Goal: Task Accomplishment & Management: Manage account settings

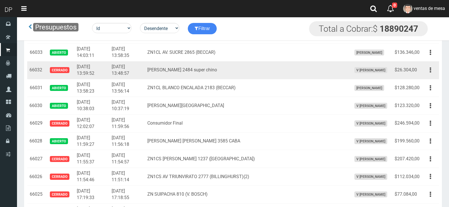
scroll to position [794, 0]
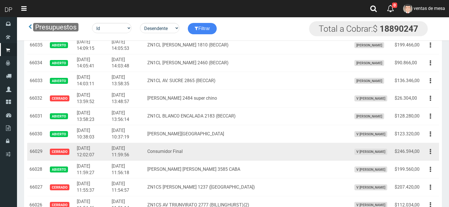
click at [89, 152] on td "2025-08-31 12:02:07" at bounding box center [92, 152] width 35 height 18
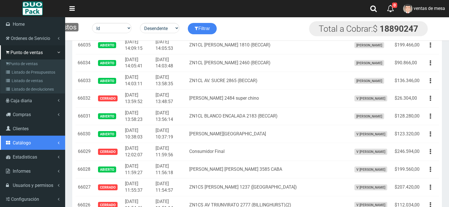
click at [34, 144] on link "Catálogo" at bounding box center [32, 143] width 65 height 14
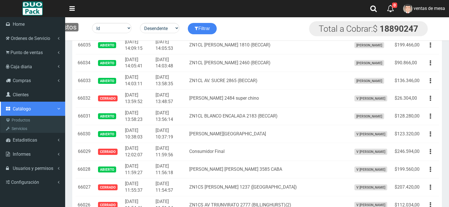
click at [35, 114] on link "Catálogo" at bounding box center [32, 109] width 65 height 14
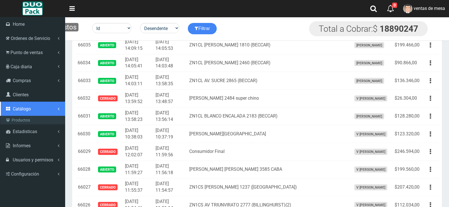
click at [35, 115] on link "Catálogo" at bounding box center [32, 109] width 65 height 14
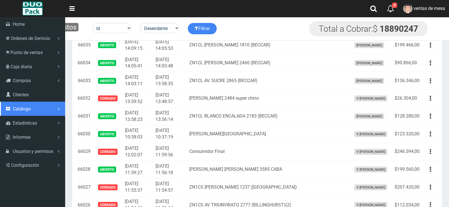
click at [35, 113] on link "Catálogo" at bounding box center [32, 109] width 65 height 14
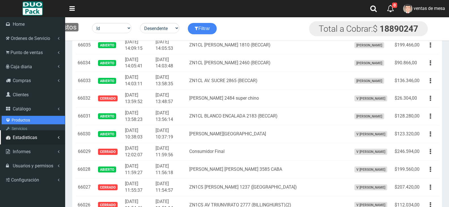
click at [33, 120] on link "Productos" at bounding box center [33, 120] width 63 height 9
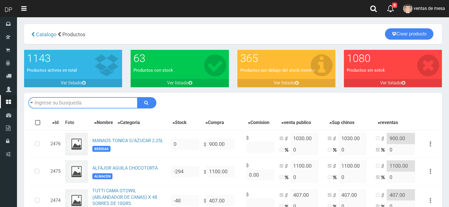
click at [41, 103] on input "text" at bounding box center [82, 102] width 109 height 11
type input "sprite"
click at [138, 97] on button "submit" at bounding box center [147, 102] width 19 height 11
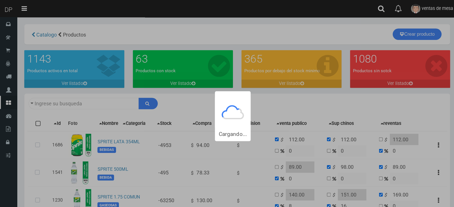
type input "sprite"
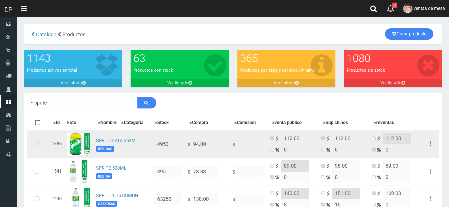
scroll to position [92, 0]
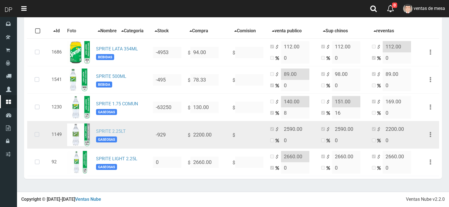
click at [115, 131] on link "SPRITE 2.25LT" at bounding box center [111, 131] width 30 height 5
click at [37, 133] on icon at bounding box center [36, 135] width 15 height 19
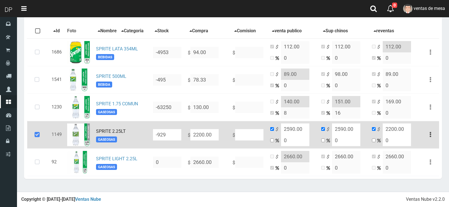
click at [200, 134] on input "2200.00" at bounding box center [205, 134] width 28 height 11
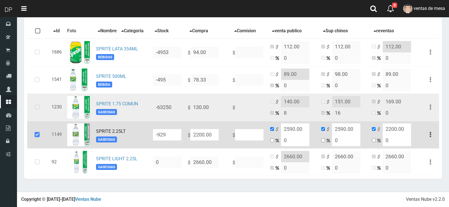
type input "1"
type input "1950"
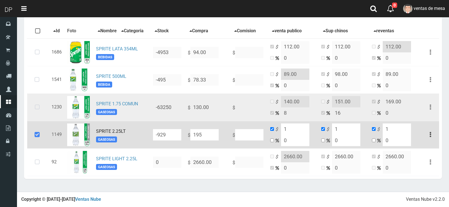
type input "195"
type input "1950"
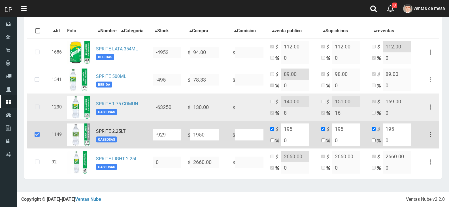
type input "1950"
type input "950"
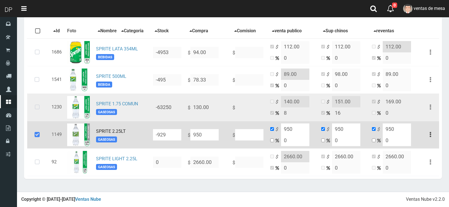
type input "2950"
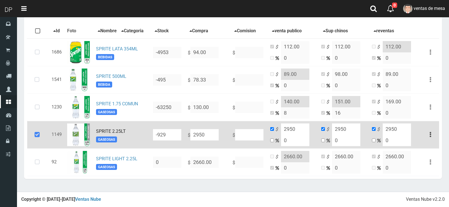
type input "2950"
click at [300, 132] on input "2950" at bounding box center [295, 129] width 28 height 11
type input "195"
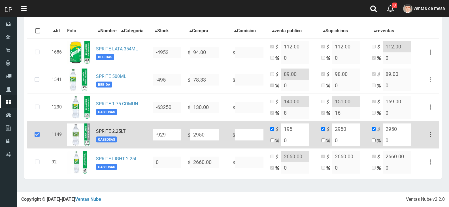
click at [204, 132] on input "2950" at bounding box center [205, 134] width 28 height 11
type input "1"
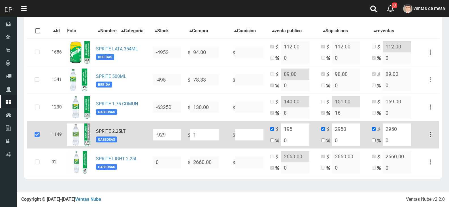
type input "1"
type input "NaN"
type input "2"
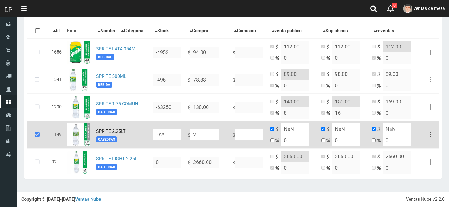
type input "2"
type input "24"
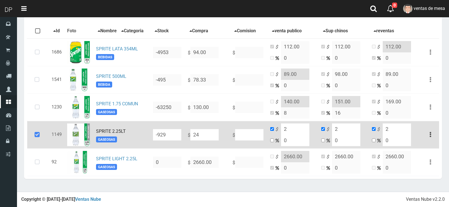
type input "24"
type input "2449"
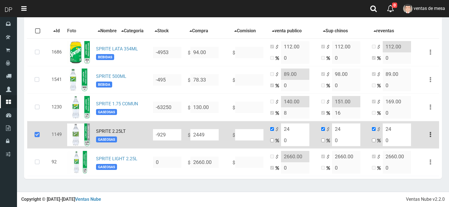
type input "2449"
click at [299, 126] on input "2449" at bounding box center [295, 129] width 28 height 11
type input "2950"
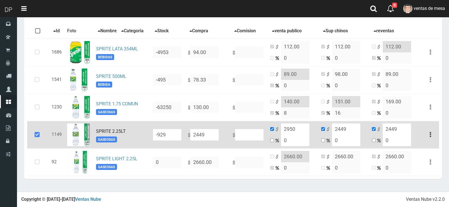
click at [350, 132] on input "2449" at bounding box center [346, 129] width 28 height 11
type input "2950"
click at [176, 134] on input "-929" at bounding box center [167, 134] width 28 height 11
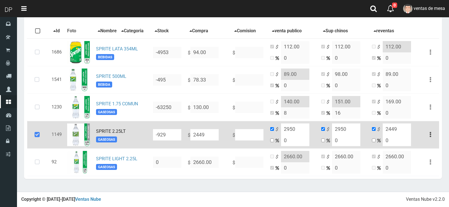
click at [176, 134] on input "-929" at bounding box center [167, 134] width 28 height 11
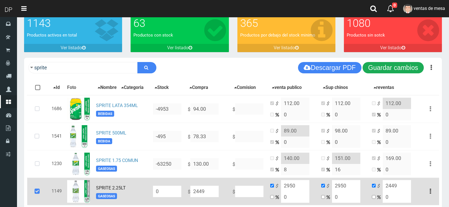
type input "0"
click at [399, 67] on button "Guardar cambios" at bounding box center [393, 67] width 61 height 11
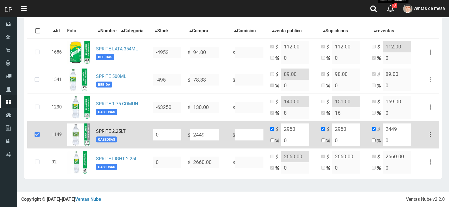
click at [30, 138] on icon at bounding box center [36, 135] width 15 height 19
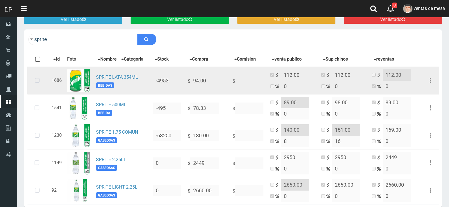
scroll to position [7, 0]
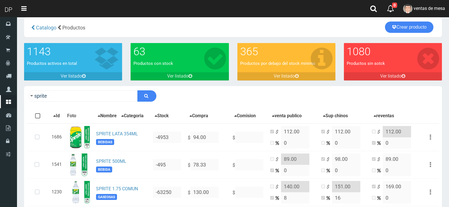
click at [71, 89] on div "sprite Descargar PDF Guardar cambios" at bounding box center [233, 96] width 418 height 20
click at [73, 94] on input "sprite" at bounding box center [82, 95] width 109 height 11
click at [74, 94] on input "sprite" at bounding box center [82, 95] width 109 height 11
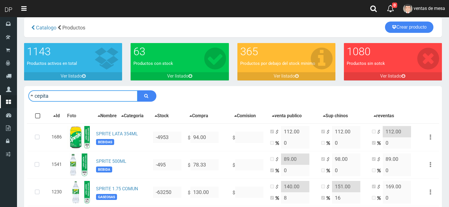
type input "cepita"
click at [138, 90] on button "submit" at bounding box center [147, 95] width 19 height 11
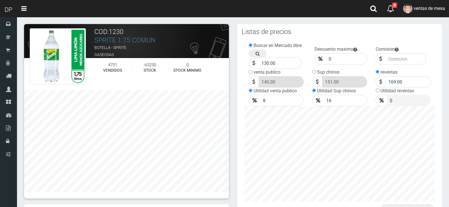
scroll to position [240, 0]
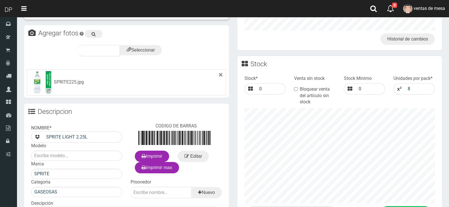
scroll to position [231, 0]
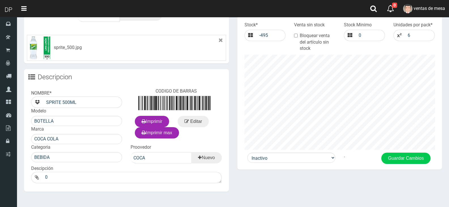
scroll to position [250, 0]
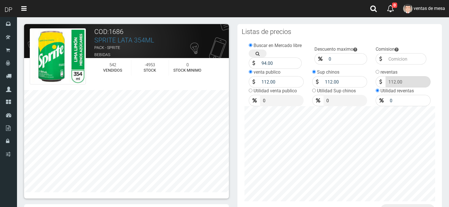
scroll to position [240, 0]
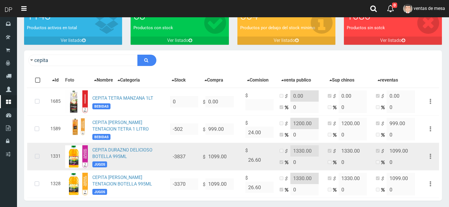
scroll to position [66, 0]
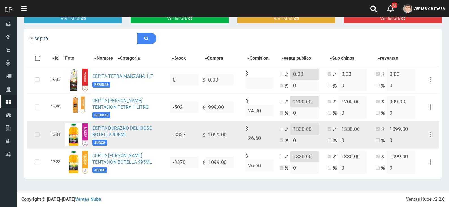
click at [44, 136] on icon at bounding box center [37, 135] width 15 height 19
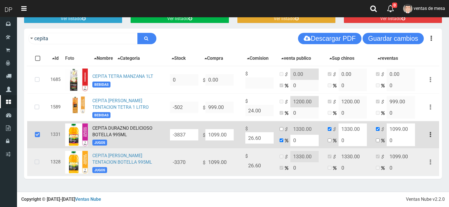
click at [42, 165] on icon at bounding box center [36, 162] width 15 height 19
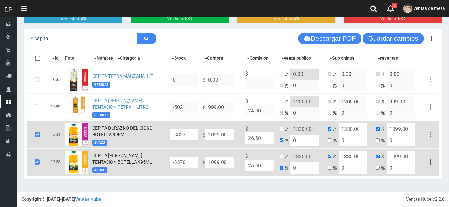
click at [174, 136] on input "-3837" at bounding box center [184, 134] width 28 height 11
click at [175, 136] on input "-3837" at bounding box center [184, 134] width 28 height 11
type input "0"
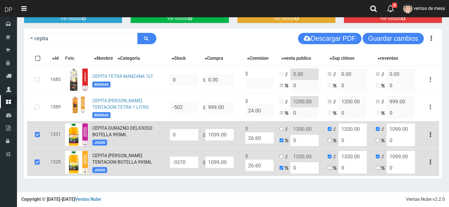
click at [188, 158] on input "-3370" at bounding box center [184, 162] width 28 height 11
type input "0"
click at [222, 137] on input "1099.00" at bounding box center [220, 134] width 28 height 11
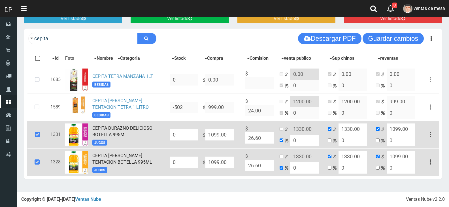
click at [217, 134] on input "1099.00" at bounding box center [220, 134] width 28 height 11
type input "1"
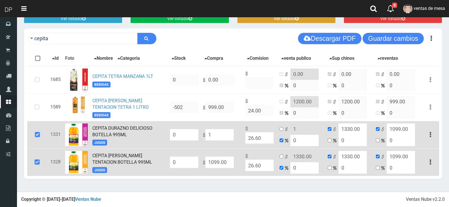
type input "1"
type input "11"
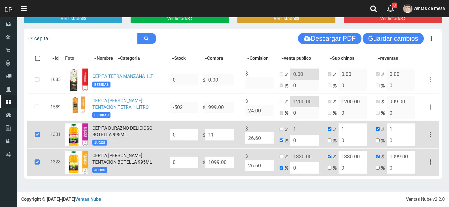
type input "11"
type input "1149"
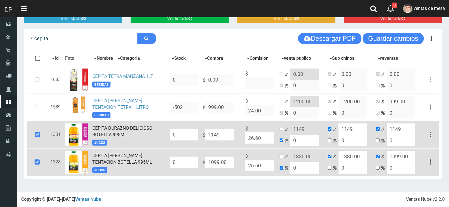
type input "1149"
click at [222, 169] on td "$ 1099.00" at bounding box center [222, 163] width 43 height 28
click at [222, 166] on input "1099.00" at bounding box center [220, 162] width 28 height 11
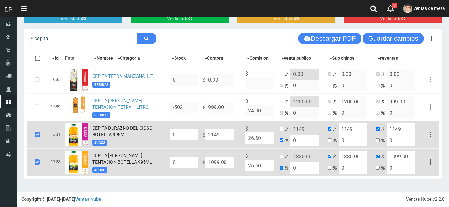
type input "1"
type input "11"
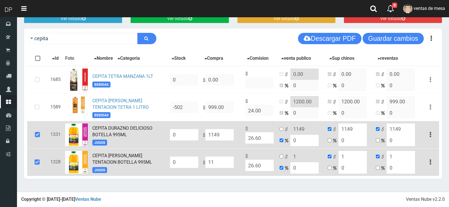
type input "11"
type input "1149"
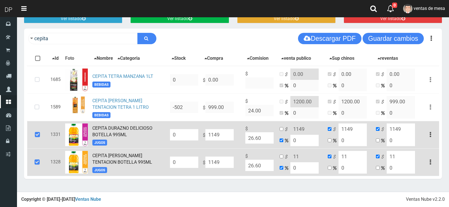
type input "1149"
click at [281, 130] on input "checkbox" at bounding box center [282, 129] width 4 height 4
checkbox input "true"
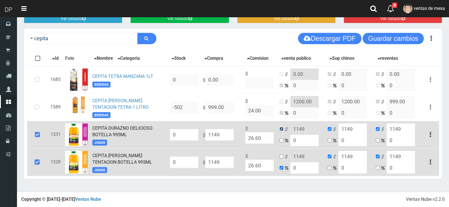
checkbox input "false"
click at [283, 159] on td "$ 1149 0" at bounding box center [302, 163] width 48 height 28
click at [284, 157] on input "checkbox" at bounding box center [282, 157] width 4 height 4
checkbox input "true"
checkbox input "false"
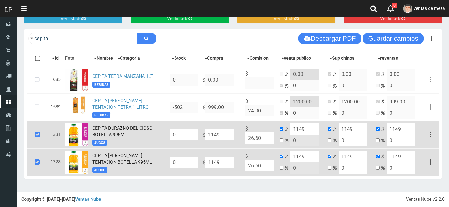
click at [309, 130] on input "1149" at bounding box center [305, 129] width 28 height 11
type input "1379"
click at [357, 126] on input "1149" at bounding box center [353, 129] width 28 height 11
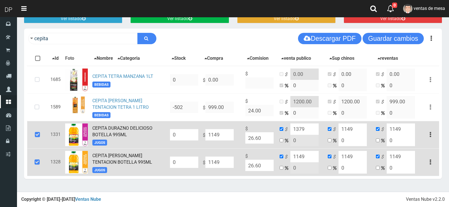
click at [357, 126] on input "1149" at bounding box center [353, 129] width 28 height 11
type input "1379"
click at [303, 153] on input "1149" at bounding box center [305, 156] width 28 height 11
type input "1379"
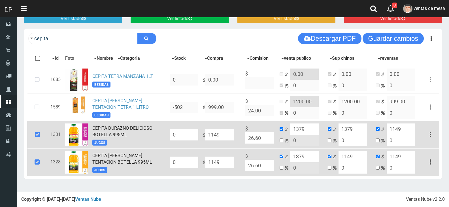
click at [358, 155] on input "1149" at bounding box center [353, 156] width 28 height 11
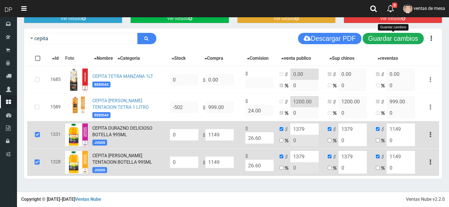
type input "1379"
click at [376, 39] on button "Guardar cambios" at bounding box center [393, 38] width 61 height 11
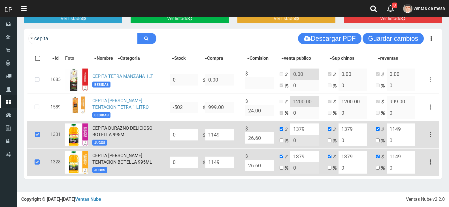
click at [38, 130] on icon at bounding box center [37, 135] width 15 height 19
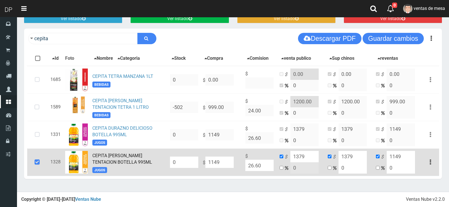
click at [37, 160] on icon at bounding box center [36, 162] width 15 height 19
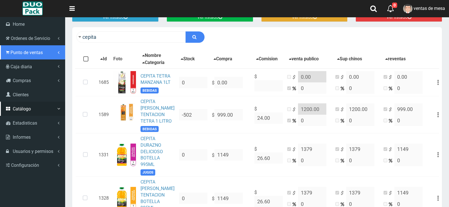
click at [30, 55] on link "Punto de ventas" at bounding box center [32, 52] width 65 height 14
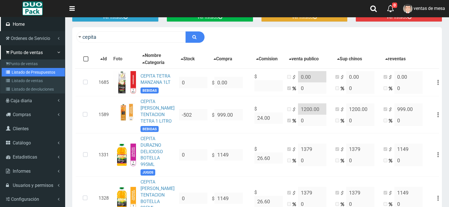
drag, startPoint x: 19, startPoint y: 71, endPoint x: 33, endPoint y: 26, distance: 47.7
click at [19, 71] on link "Listado de Presupuestos" at bounding box center [33, 72] width 63 height 9
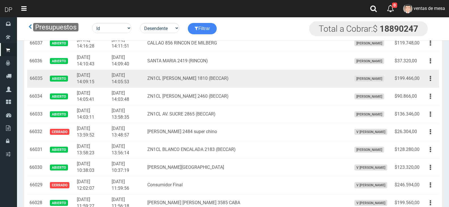
scroll to position [766, 0]
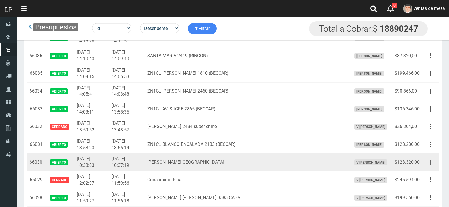
click at [429, 162] on button "button" at bounding box center [430, 163] width 13 height 10
click at [434, 161] on button "button" at bounding box center [430, 163] width 13 height 10
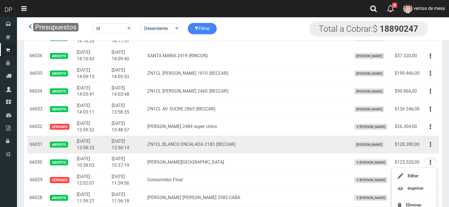
click at [431, 144] on icon "button" at bounding box center [430, 145] width 1 height 10
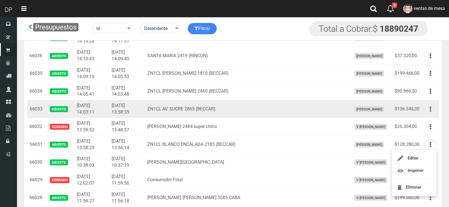
click at [436, 107] on button "button" at bounding box center [430, 109] width 13 height 10
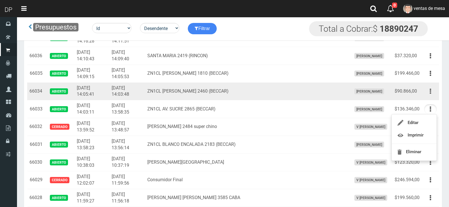
click at [432, 93] on button "button" at bounding box center [430, 91] width 13 height 10
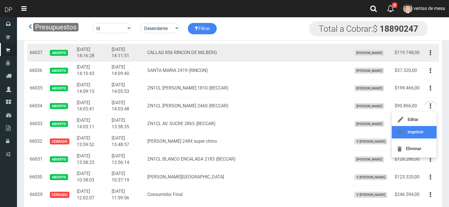
scroll to position [737, 0]
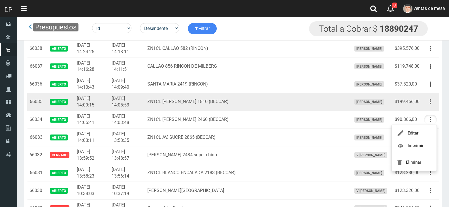
click at [430, 100] on button "button" at bounding box center [430, 102] width 13 height 10
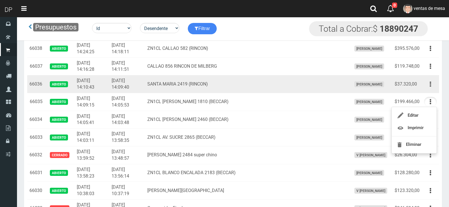
click at [432, 85] on button "button" at bounding box center [430, 84] width 13 height 10
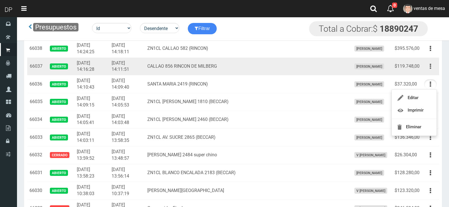
click at [435, 67] on button "button" at bounding box center [430, 67] width 13 height 10
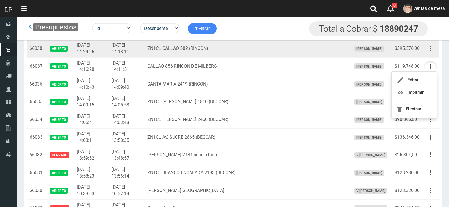
click at [431, 48] on icon "button" at bounding box center [430, 49] width 1 height 10
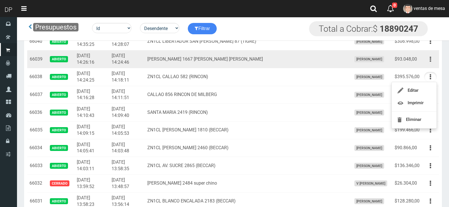
click at [431, 60] on icon "button" at bounding box center [430, 59] width 1 height 10
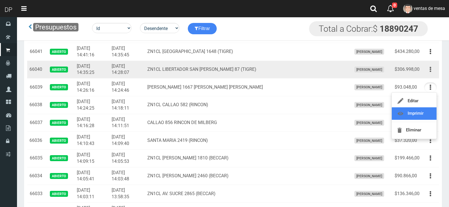
scroll to position [681, 0]
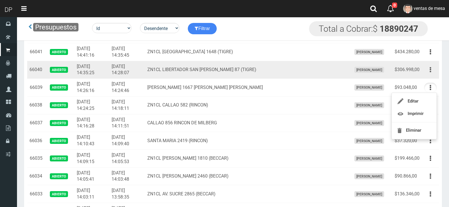
click at [430, 71] on icon "button" at bounding box center [430, 70] width 1 height 10
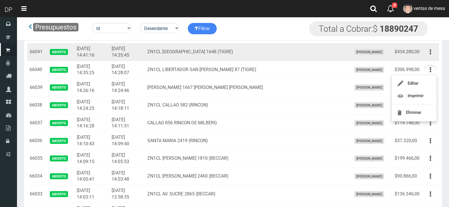
click at [433, 56] on button "button" at bounding box center [430, 52] width 13 height 10
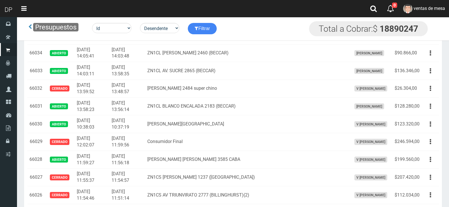
scroll to position [794, 0]
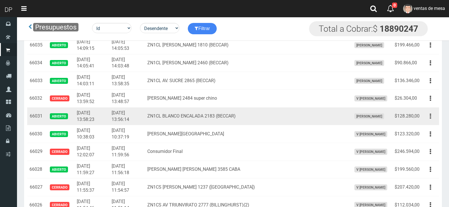
drag, startPoint x: 435, startPoint y: 118, endPoint x: 426, endPoint y: 132, distance: 16.8
click at [435, 118] on button "button" at bounding box center [430, 116] width 13 height 10
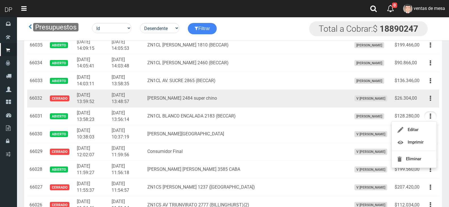
click at [285, 96] on td "García Lorca 2484 super chino" at bounding box center [247, 99] width 204 height 18
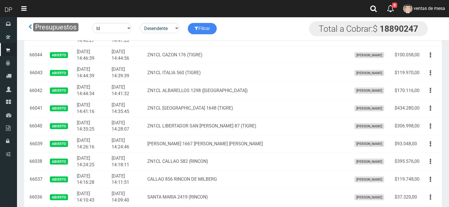
scroll to position [624, 0]
click at [286, 96] on td "ZN1CL ALBARELLOS 1298 (TIGRE)" at bounding box center [247, 91] width 204 height 18
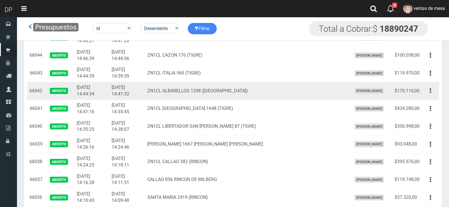
click at [435, 91] on button "button" at bounding box center [430, 91] width 13 height 10
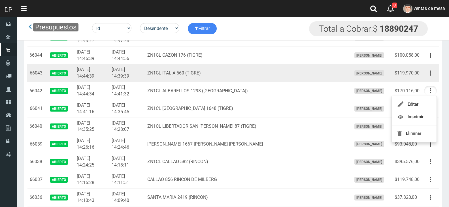
click at [431, 77] on icon "button" at bounding box center [430, 73] width 1 height 10
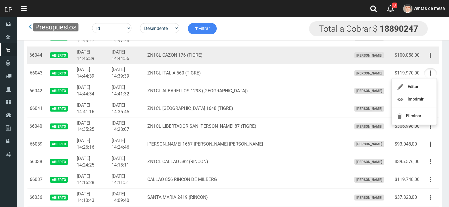
click at [433, 56] on button "button" at bounding box center [430, 55] width 13 height 10
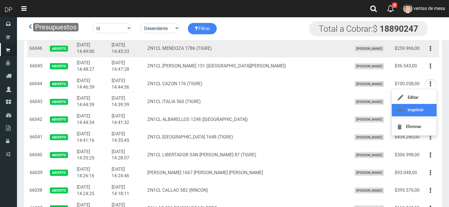
scroll to position [567, 0]
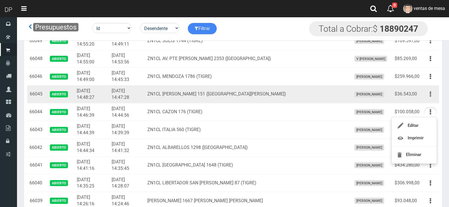
click at [429, 96] on button "button" at bounding box center [430, 94] width 13 height 10
click at [431, 94] on button "button" at bounding box center [430, 94] width 13 height 10
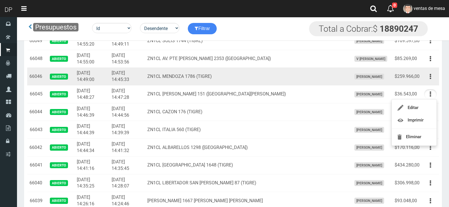
click at [429, 82] on td "Editar Imprimir Eliminar" at bounding box center [430, 77] width 17 height 18
click at [430, 82] on td "Editar Imprimir Eliminar" at bounding box center [430, 77] width 17 height 18
click at [429, 75] on button "button" at bounding box center [430, 77] width 13 height 10
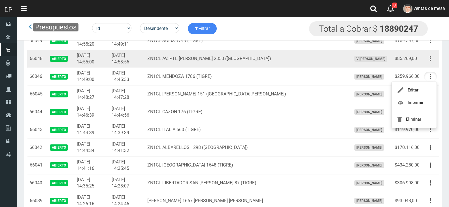
click at [434, 57] on button "button" at bounding box center [430, 59] width 13 height 10
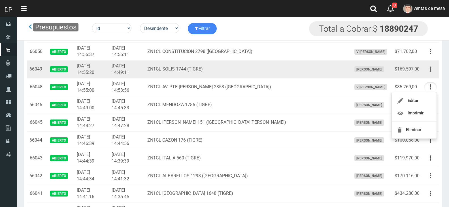
click at [432, 72] on button "button" at bounding box center [430, 69] width 13 height 10
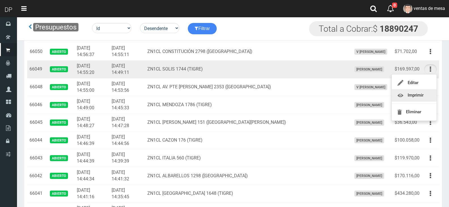
scroll to position [510, 0]
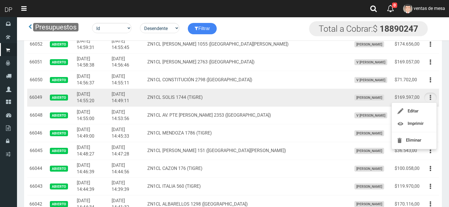
click at [431, 96] on icon "button" at bounding box center [430, 98] width 1 height 10
click at [431, 96] on button "button" at bounding box center [430, 98] width 13 height 10
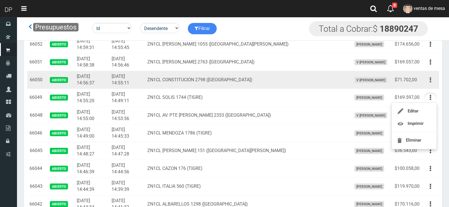
click at [431, 80] on icon "button" at bounding box center [430, 80] width 1 height 10
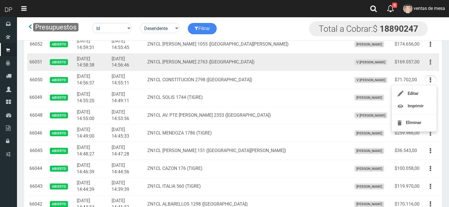
click at [426, 64] on button "button" at bounding box center [430, 62] width 13 height 10
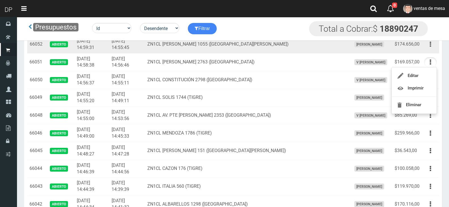
click at [431, 45] on icon "button" at bounding box center [430, 44] width 1 height 10
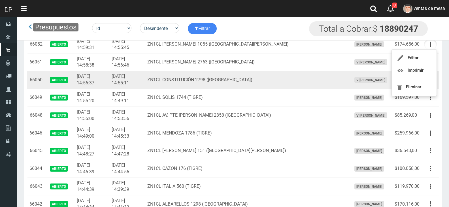
click at [276, 80] on td "ZN1CL CONSTITUCIÓN 2798 ([GEOGRAPHIC_DATA])" at bounding box center [247, 80] width 204 height 18
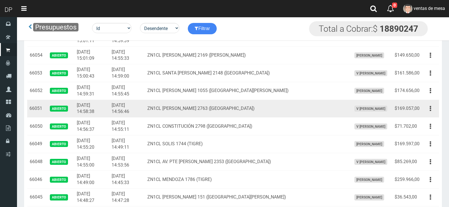
scroll to position [454, 0]
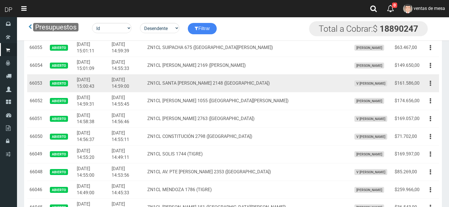
click at [374, 77] on td "V [PERSON_NAME]" at bounding box center [371, 84] width 43 height 18
click at [435, 83] on button "button" at bounding box center [430, 84] width 13 height 10
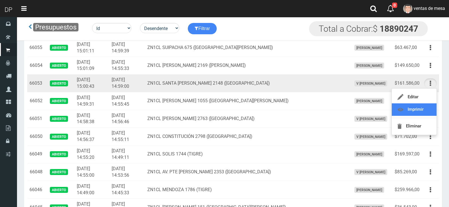
scroll to position [425, 0]
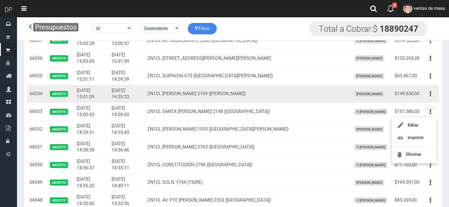
drag, startPoint x: 433, startPoint y: 89, endPoint x: 428, endPoint y: 100, distance: 12.0
click at [433, 89] on button "button" at bounding box center [430, 94] width 13 height 10
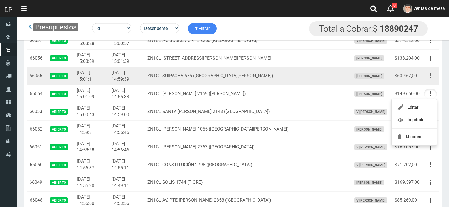
click at [432, 75] on button "button" at bounding box center [430, 76] width 13 height 10
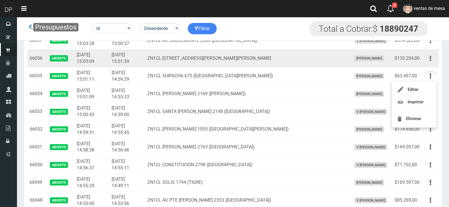
click at [432, 60] on button "button" at bounding box center [430, 59] width 13 height 10
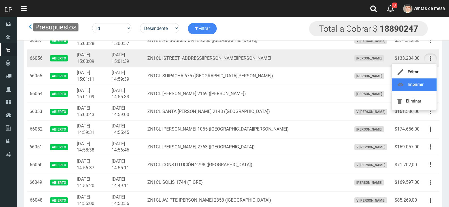
scroll to position [397, 0]
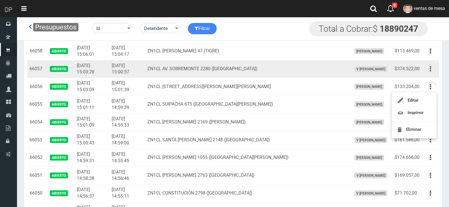
click at [434, 71] on button "button" at bounding box center [430, 69] width 13 height 10
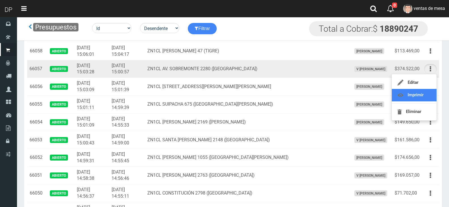
drag, startPoint x: 420, startPoint y: 95, endPoint x: 424, endPoint y: 69, distance: 25.5
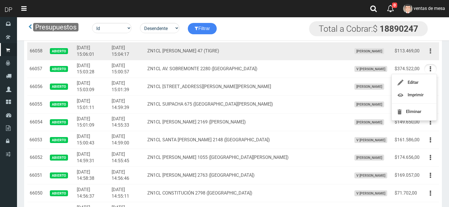
click at [426, 54] on button "button" at bounding box center [430, 51] width 13 height 10
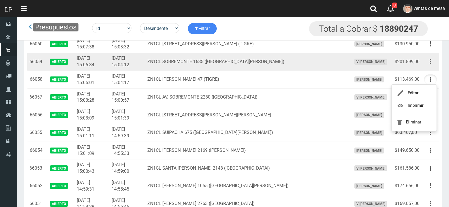
click at [432, 62] on button "button" at bounding box center [430, 62] width 13 height 10
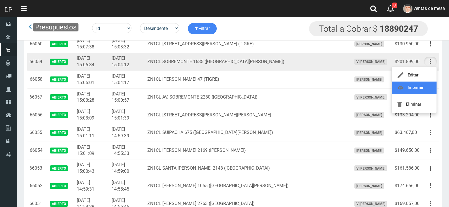
scroll to position [340, 0]
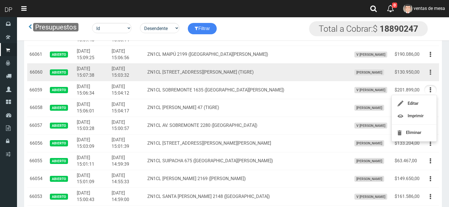
click at [430, 72] on icon "button" at bounding box center [430, 72] width 1 height 10
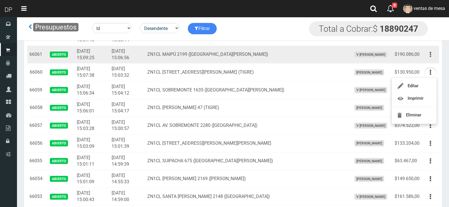
click at [430, 54] on icon "button" at bounding box center [430, 55] width 1 height 10
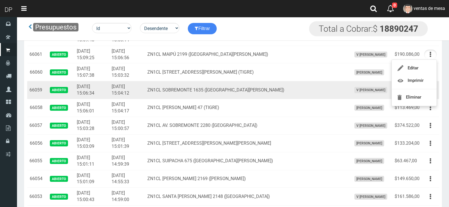
click at [285, 97] on td "ZN1CL SOBREMONTE 1635 ([GEOGRAPHIC_DATA][PERSON_NAME])" at bounding box center [247, 90] width 204 height 18
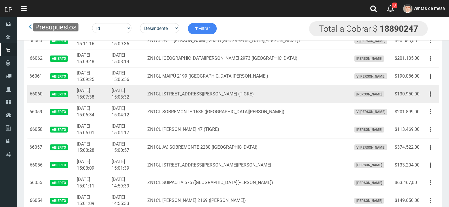
scroll to position [312, 0]
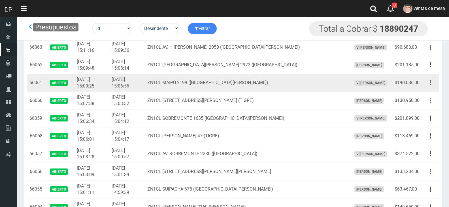
click at [291, 83] on td "ZN1CL MAIPÚ 2199 ([GEOGRAPHIC_DATA][PERSON_NAME])" at bounding box center [247, 83] width 204 height 18
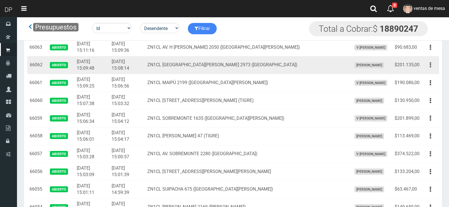
click at [428, 66] on button "button" at bounding box center [430, 65] width 13 height 10
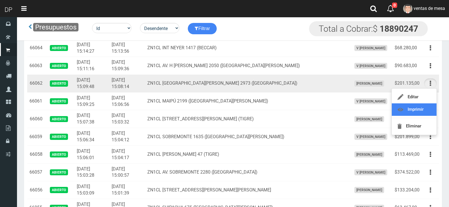
scroll to position [284, 0]
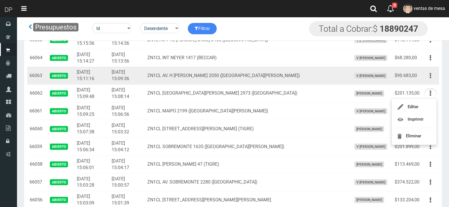
click at [429, 78] on button "button" at bounding box center [430, 76] width 13 height 10
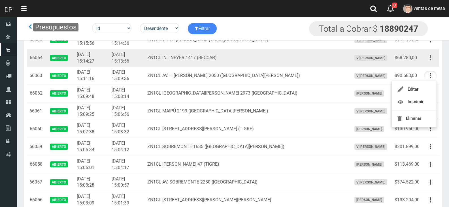
click at [429, 59] on button "button" at bounding box center [430, 58] width 13 height 10
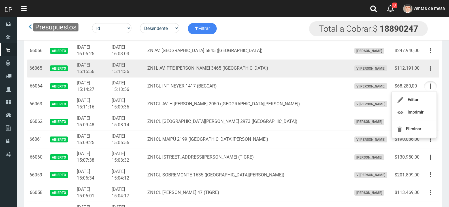
click at [431, 71] on icon "button" at bounding box center [430, 69] width 1 height 10
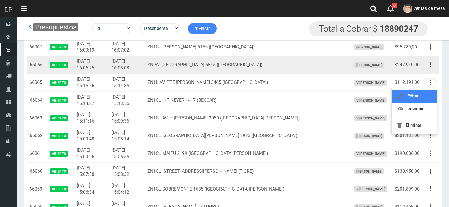
scroll to position [227, 0]
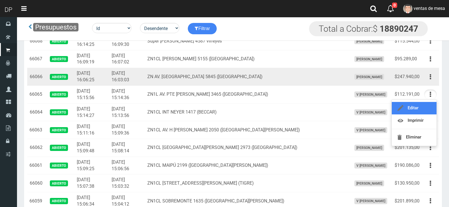
drag, startPoint x: 423, startPoint y: 93, endPoint x: 424, endPoint y: 85, distance: 7.4
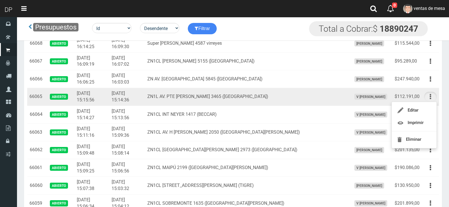
click at [424, 98] on button "button" at bounding box center [430, 97] width 13 height 10
click at [428, 101] on button "button" at bounding box center [430, 97] width 13 height 10
click at [430, 96] on button "button" at bounding box center [430, 97] width 13 height 10
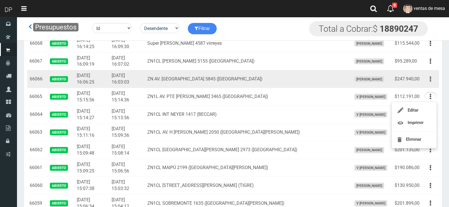
click at [430, 78] on icon "button" at bounding box center [430, 79] width 1 height 10
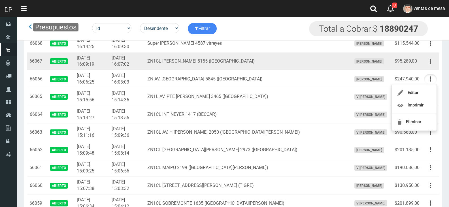
click at [429, 65] on button "button" at bounding box center [430, 61] width 13 height 10
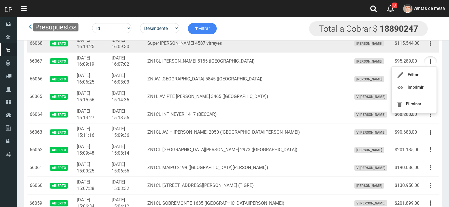
drag, startPoint x: 432, startPoint y: 46, endPoint x: 426, endPoint y: 66, distance: 21.5
click at [432, 46] on button "button" at bounding box center [430, 44] width 13 height 10
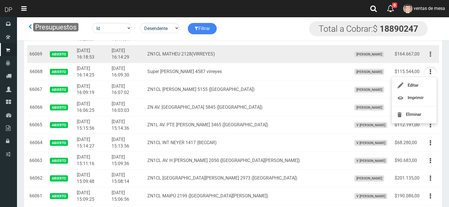
click at [433, 56] on button "button" at bounding box center [430, 54] width 13 height 10
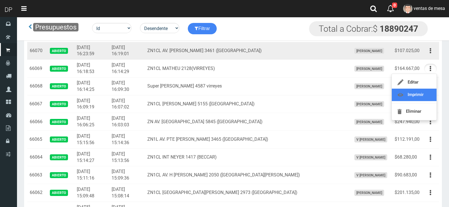
scroll to position [170, 0]
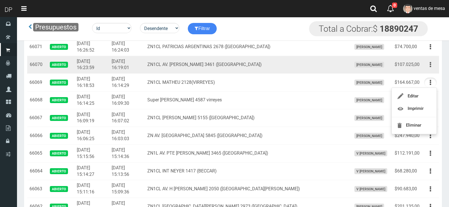
click at [433, 66] on button "button" at bounding box center [430, 65] width 13 height 10
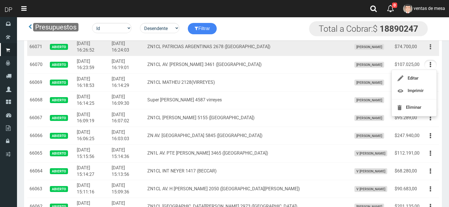
click at [434, 47] on button "button" at bounding box center [430, 47] width 13 height 10
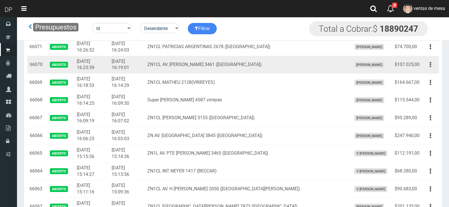
scroll to position [169, 0]
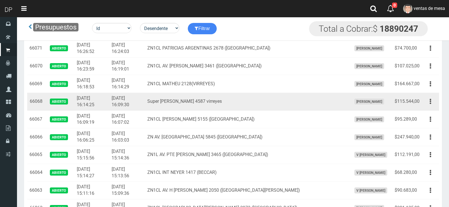
click at [236, 98] on td "Super [PERSON_NAME] 4587 virreyes" at bounding box center [247, 102] width 204 height 18
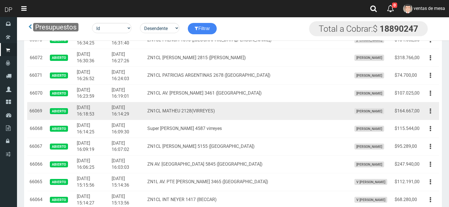
scroll to position [112, 0]
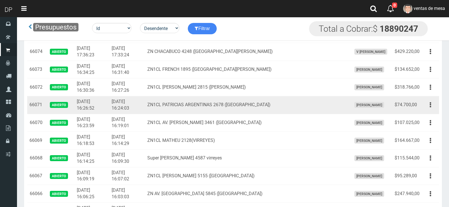
click at [233, 104] on td "ZN1CL PATRICIAS ARGENTINAS 2678 ([GEOGRAPHIC_DATA])" at bounding box center [247, 105] width 204 height 18
click at [425, 105] on button "button" at bounding box center [430, 105] width 13 height 10
click at [429, 101] on button "button" at bounding box center [430, 105] width 13 height 10
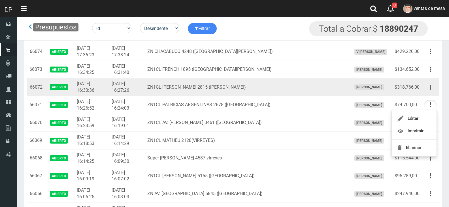
click at [431, 88] on icon "button" at bounding box center [430, 88] width 1 height 10
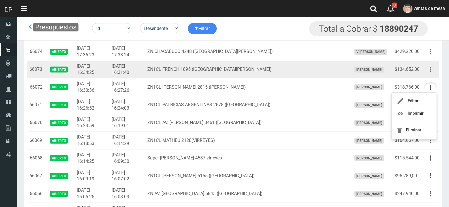
click at [431, 68] on icon "button" at bounding box center [430, 70] width 1 height 10
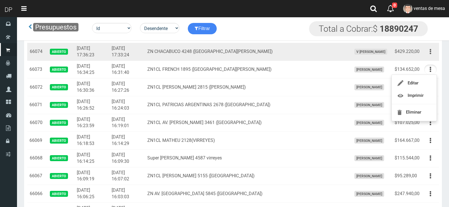
click at [432, 50] on button "button" at bounding box center [430, 52] width 13 height 10
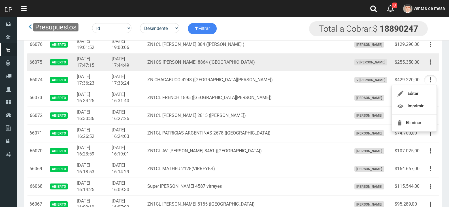
click at [431, 64] on icon "button" at bounding box center [430, 62] width 1 height 10
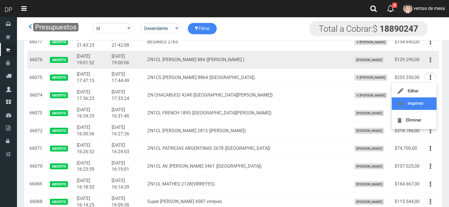
scroll to position [55, 0]
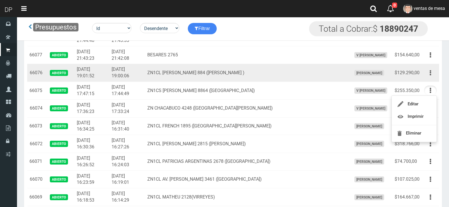
click at [432, 73] on button "button" at bounding box center [430, 73] width 13 height 10
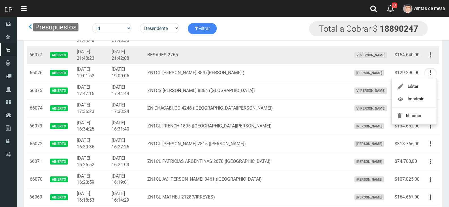
click at [430, 56] on button "button" at bounding box center [430, 55] width 13 height 10
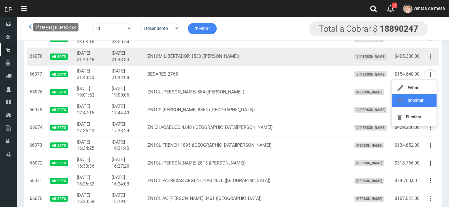
scroll to position [27, 0]
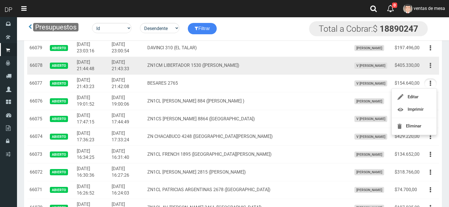
click at [430, 67] on icon "button" at bounding box center [430, 66] width 1 height 10
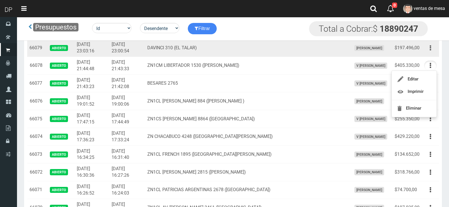
click at [433, 50] on button "button" at bounding box center [430, 48] width 13 height 10
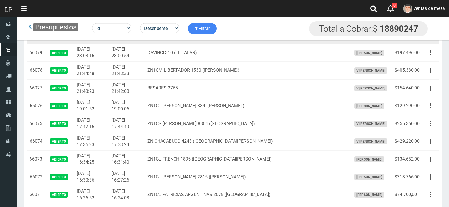
scroll to position [18, 0]
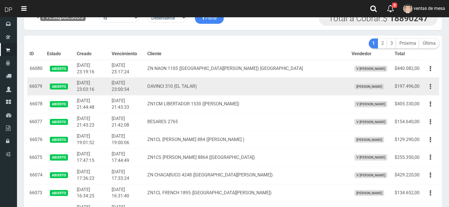
click at [431, 85] on icon "button" at bounding box center [430, 87] width 1 height 10
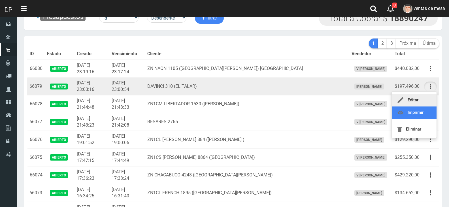
drag, startPoint x: 424, startPoint y: 108, endPoint x: 424, endPoint y: 103, distance: 5.1
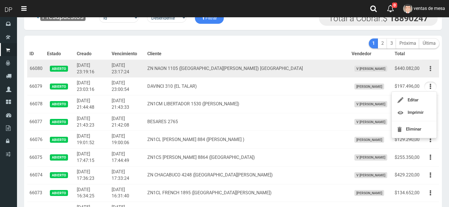
click at [427, 67] on button "button" at bounding box center [430, 69] width 13 height 10
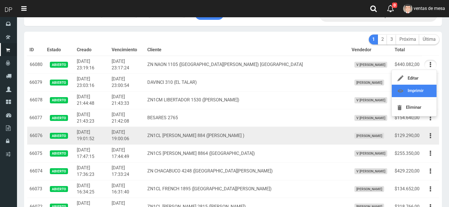
scroll to position [0, 0]
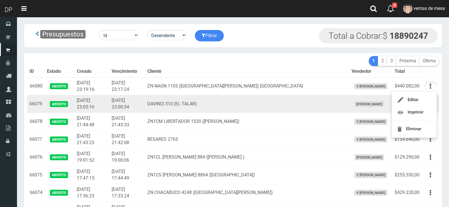
click at [139, 110] on td "[DATE] 23:00:54" at bounding box center [127, 104] width 36 height 18
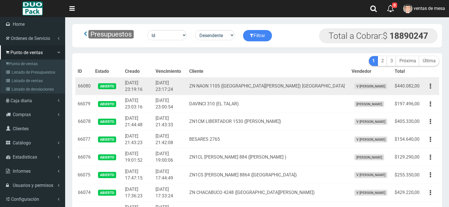
click at [210, 92] on td "ZN NAON 1105 ([GEOGRAPHIC_DATA][PERSON_NAME]) [GEOGRAPHIC_DATA]" at bounding box center [268, 86] width 162 height 18
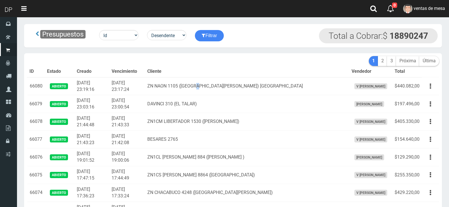
click at [322, 38] on button "Total a Cobrar:$ 18890247" at bounding box center [378, 35] width 119 height 15
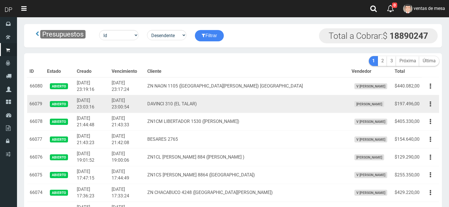
click at [295, 96] on td "DAVINCI 310 (EL TALAR)" at bounding box center [247, 104] width 204 height 18
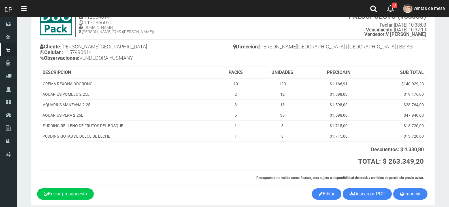
scroll to position [48, 0]
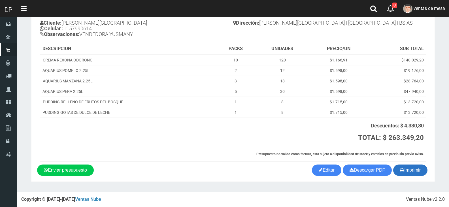
click at [422, 173] on button "Imprimir" at bounding box center [411, 170] width 34 height 11
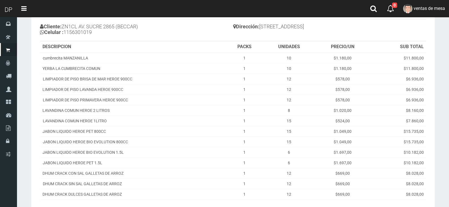
scroll to position [118, 0]
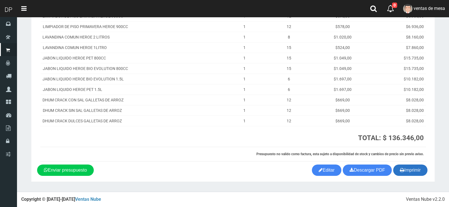
click at [420, 170] on button "Imprimir" at bounding box center [411, 170] width 34 height 11
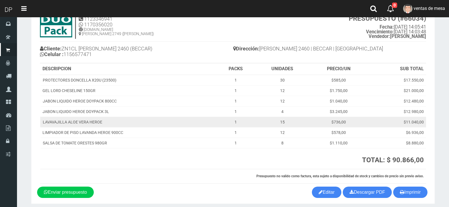
scroll to position [45, 0]
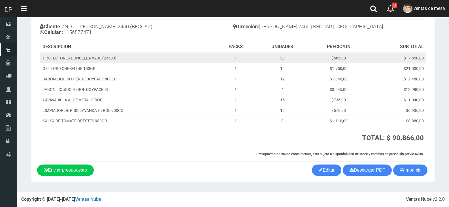
click at [394, 54] on td "$17.550,00" at bounding box center [397, 58] width 59 height 11
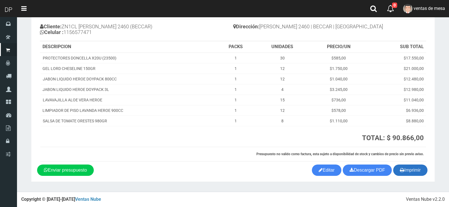
click at [408, 169] on button "Imprimir" at bounding box center [411, 170] width 34 height 11
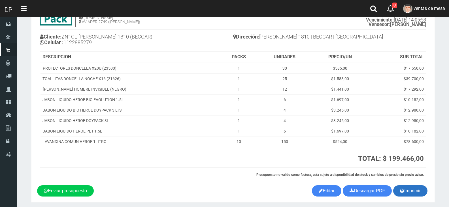
scroll to position [55, 0]
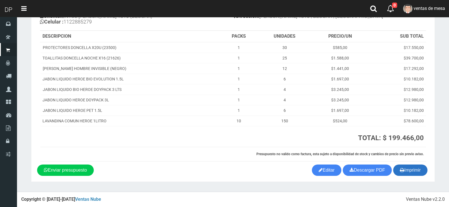
click at [412, 167] on button "Imprimir" at bounding box center [411, 170] width 34 height 11
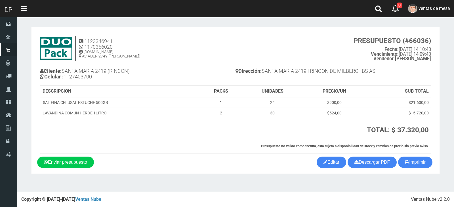
click at [404, 58] on b "Vendedor: [PERSON_NAME]" at bounding box center [402, 58] width 58 height 5
click at [415, 168] on button "Imprimir" at bounding box center [415, 162] width 34 height 11
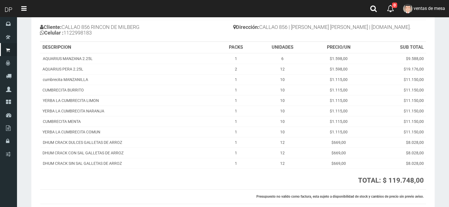
scroll to position [86, 0]
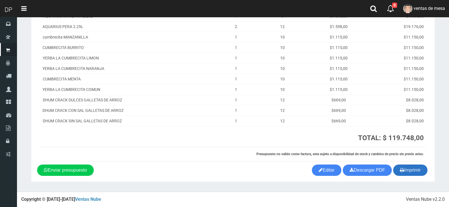
click at [415, 166] on button "Imprimir" at bounding box center [411, 170] width 34 height 11
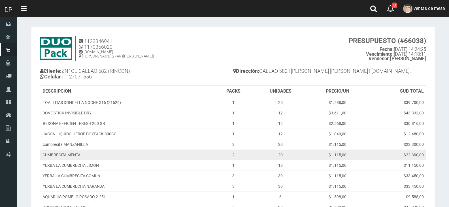
scroll to position [139, 0]
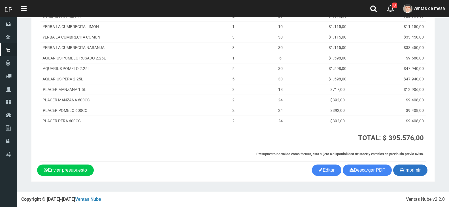
click at [405, 171] on button "Imprimir" at bounding box center [411, 170] width 34 height 11
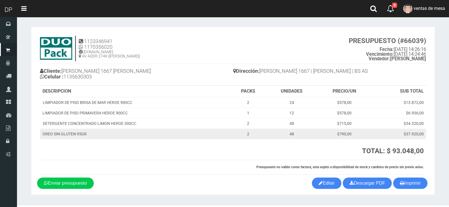
scroll to position [13, 0]
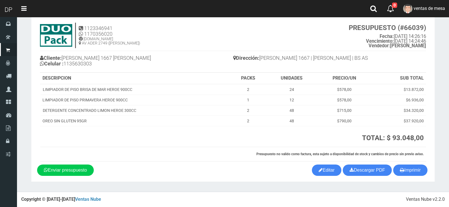
click at [431, 77] on section "1123346941 1170356020 [DOMAIN_NAME] AV ADER 2749 ([PERSON_NAME]) PRESUPUESTO (#…" at bounding box center [233, 98] width 404 height 168
click at [405, 172] on button "Imprimir" at bounding box center [411, 170] width 34 height 11
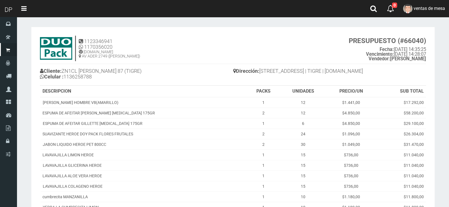
scroll to position [139, 0]
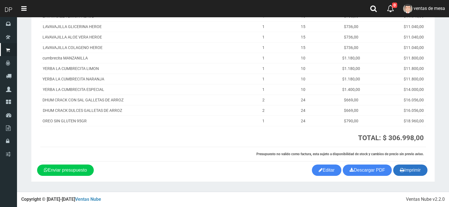
click at [421, 168] on button "Imprimir" at bounding box center [411, 170] width 34 height 11
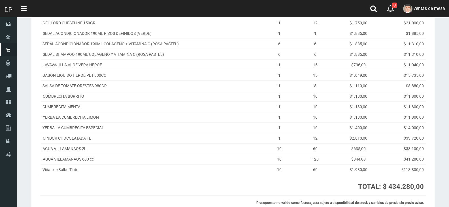
scroll to position [139, 0]
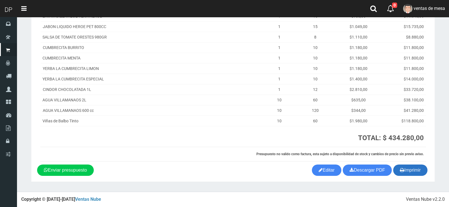
click at [407, 168] on button "Imprimir" at bounding box center [411, 170] width 34 height 11
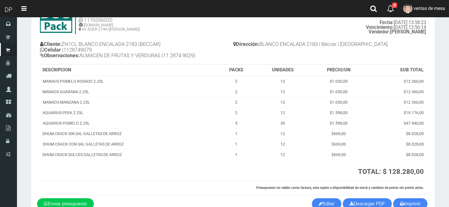
scroll to position [61, 0]
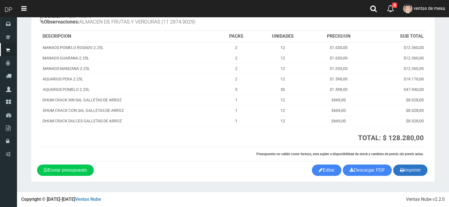
click at [409, 173] on button "Imprimir" at bounding box center [411, 170] width 34 height 11
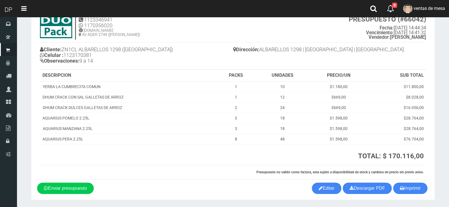
scroll to position [40, 0]
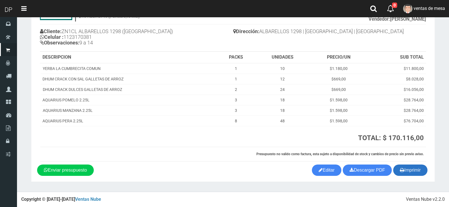
click at [419, 172] on button "Imprimir" at bounding box center [411, 170] width 34 height 11
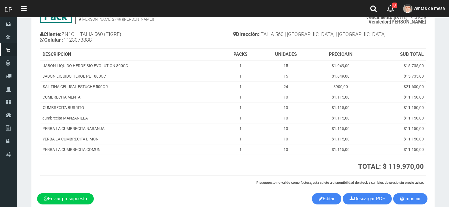
scroll to position [66, 0]
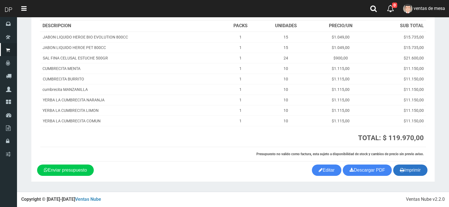
click at [420, 169] on button "Imprimir" at bounding box center [411, 170] width 34 height 11
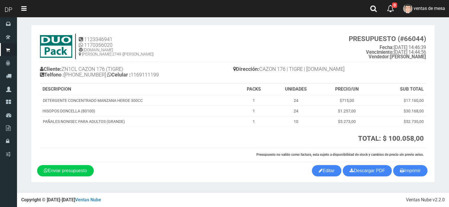
scroll to position [3, 0]
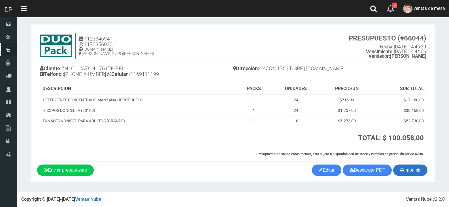
click at [412, 169] on button "Imprimir" at bounding box center [411, 170] width 34 height 11
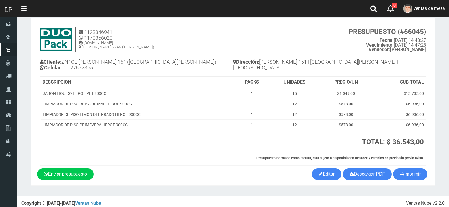
scroll to position [13, 0]
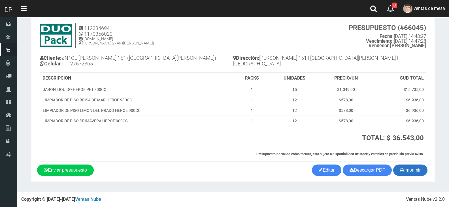
click at [419, 168] on button "Imprimir" at bounding box center [411, 170] width 34 height 11
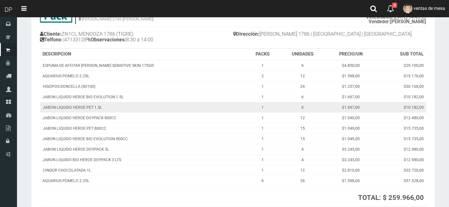
scroll to position [97, 0]
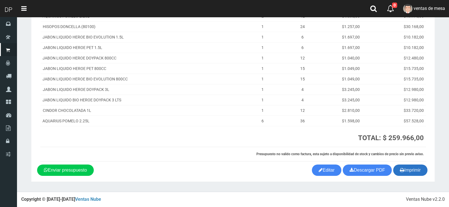
click at [410, 171] on button "Imprimir" at bounding box center [411, 170] width 34 height 11
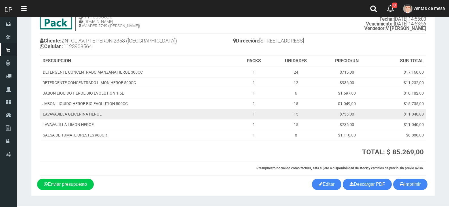
scroll to position [16, 0]
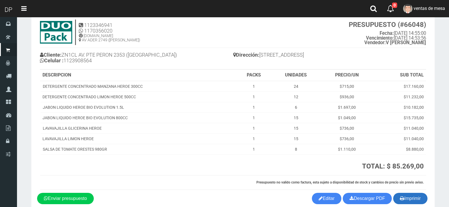
click at [415, 200] on button "Imprimir" at bounding box center [411, 198] width 34 height 11
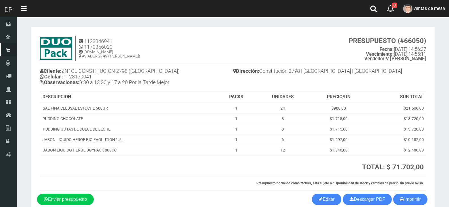
scroll to position [29, 0]
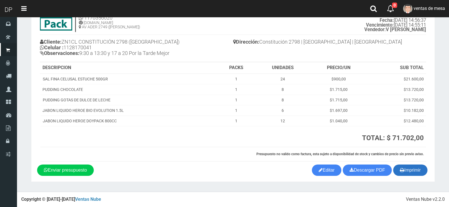
click at [407, 166] on button "Imprimir" at bounding box center [411, 170] width 34 height 11
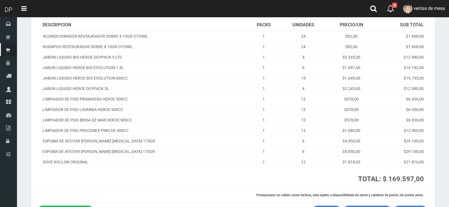
scroll to position [113, 0]
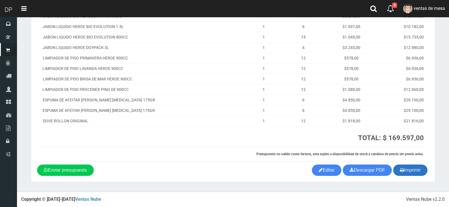
click at [422, 173] on button "Imprimir" at bounding box center [411, 170] width 34 height 11
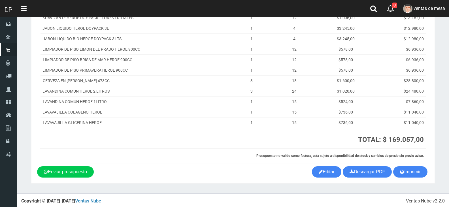
scroll to position [113, 0]
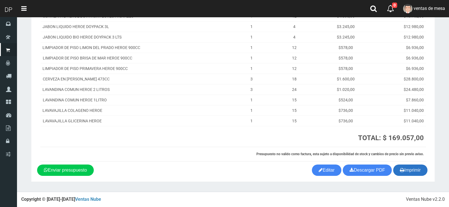
click at [420, 169] on button "Imprimir" at bounding box center [411, 170] width 34 height 11
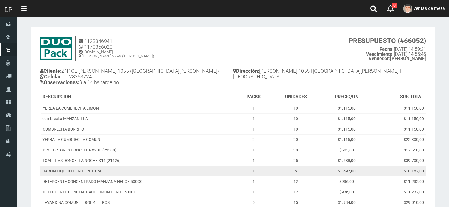
scroll to position [82, 0]
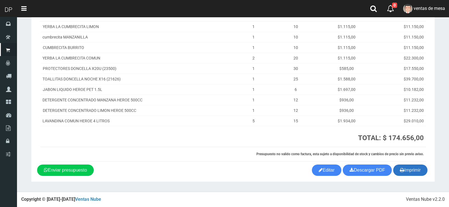
click at [400, 174] on icon "button" at bounding box center [402, 170] width 4 height 8
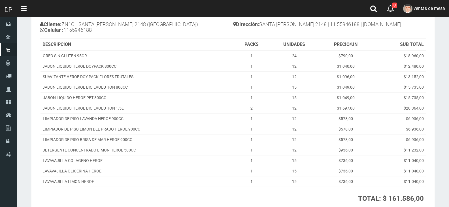
scroll to position [107, 0]
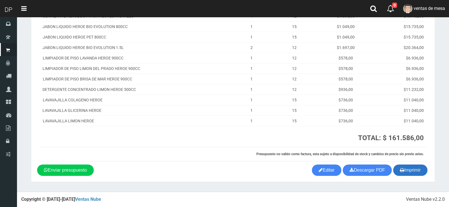
click at [409, 168] on button "Imprimir" at bounding box center [411, 170] width 34 height 11
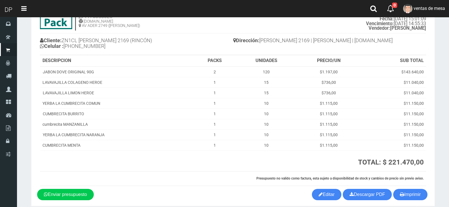
scroll to position [55, 0]
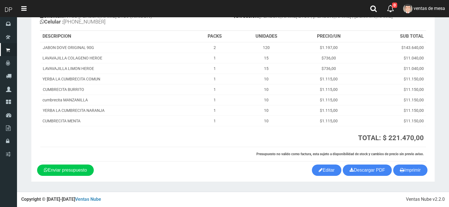
click at [405, 164] on div "1123346941 1170356020 WWW.DUOPACKS.COM.AR AV ADER 2749 (MUNRO) PRESUPUESTO (#66…" at bounding box center [233, 71] width 392 height 187
click at [403, 169] on icon "button" at bounding box center [402, 170] width 4 height 8
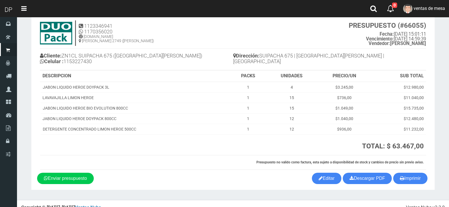
scroll to position [24, 0]
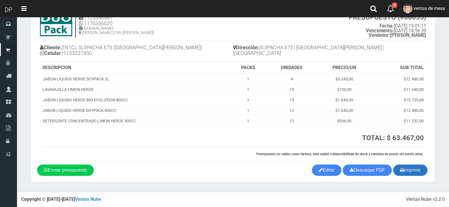
click at [412, 166] on button "Imprimir" at bounding box center [411, 170] width 34 height 11
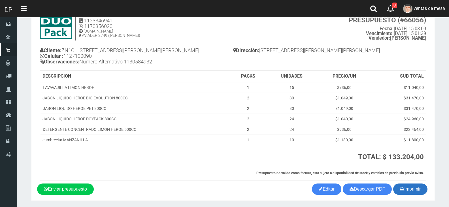
scroll to position [40, 0]
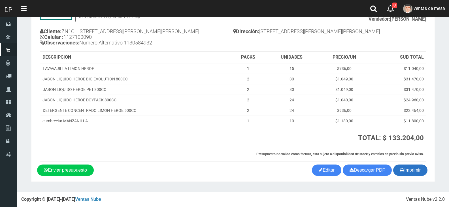
click at [424, 168] on button "Imprimir" at bounding box center [411, 170] width 34 height 11
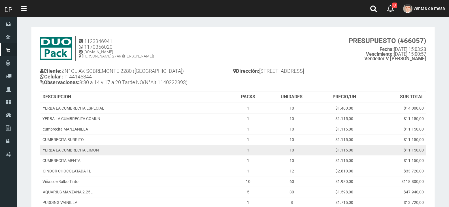
scroll to position [134, 0]
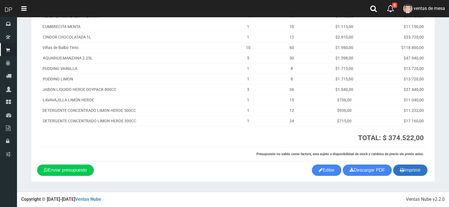
click at [404, 172] on button "Imprimir" at bounding box center [411, 170] width 34 height 11
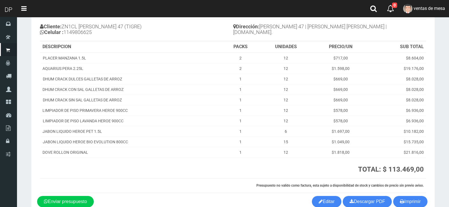
scroll to position [76, 0]
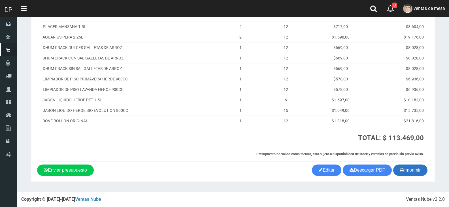
click at [400, 173] on icon "button" at bounding box center [402, 170] width 4 height 8
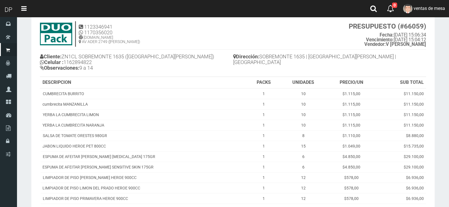
scroll to position [145, 0]
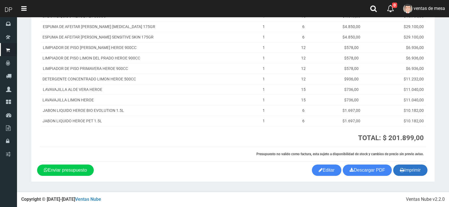
click at [408, 170] on button "Imprimir" at bounding box center [411, 170] width 34 height 11
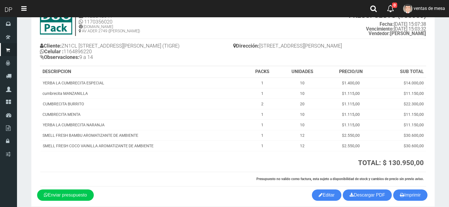
scroll to position [50, 0]
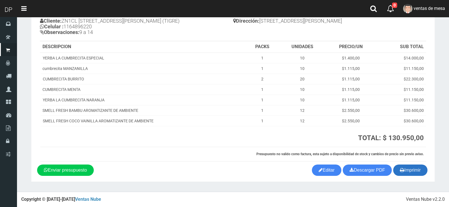
click at [403, 174] on icon "button" at bounding box center [402, 170] width 4 height 8
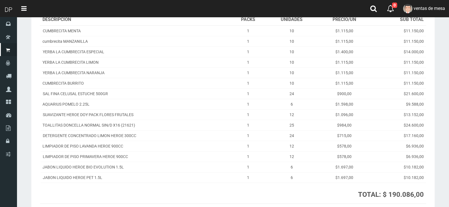
scroll to position [128, 0]
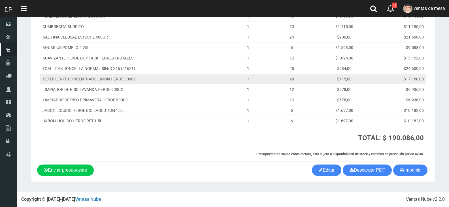
click at [399, 79] on td "$17.160,00" at bounding box center [399, 79] width 55 height 10
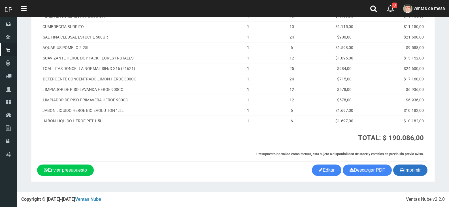
click at [414, 166] on button "Imprimir" at bounding box center [411, 170] width 34 height 11
drag, startPoint x: 414, startPoint y: 166, endPoint x: 382, endPoint y: 153, distance: 34.9
click at [414, 166] on button "Imprimir" at bounding box center [411, 170] width 34 height 11
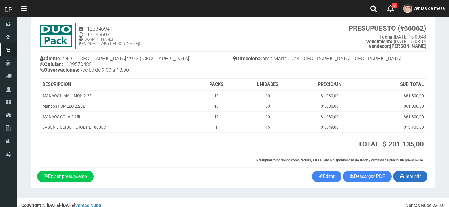
scroll to position [19, 0]
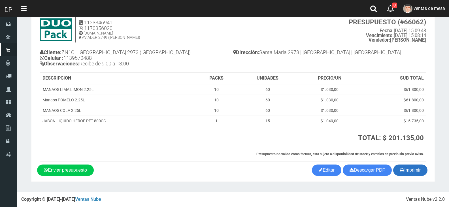
click at [409, 175] on button "Imprimir" at bounding box center [411, 170] width 34 height 11
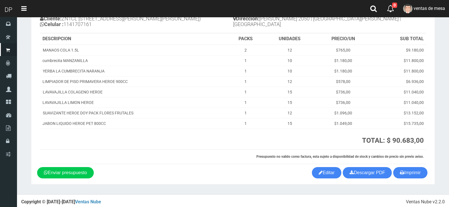
scroll to position [55, 0]
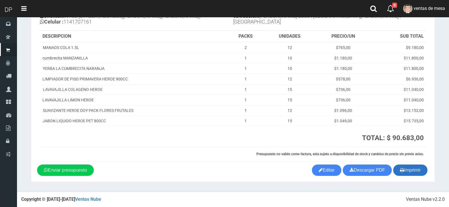
click at [407, 171] on button "Imprimir" at bounding box center [411, 170] width 34 height 11
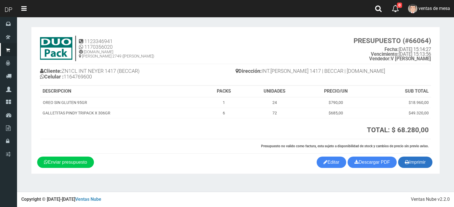
click at [422, 166] on button "Imprimir" at bounding box center [415, 162] width 34 height 11
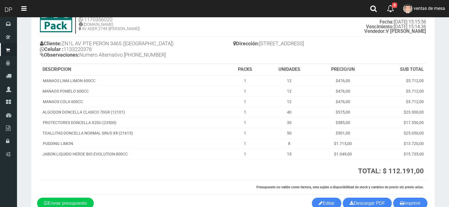
scroll to position [61, 0]
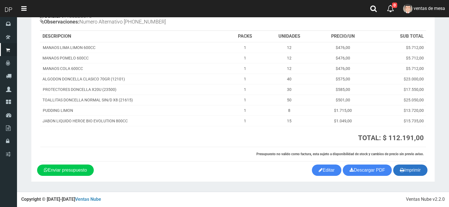
click at [407, 172] on button "Imprimir" at bounding box center [411, 170] width 34 height 11
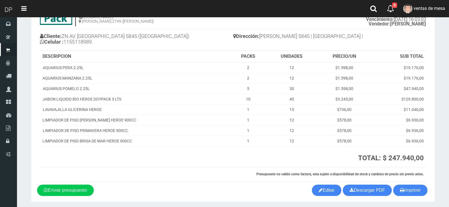
scroll to position [55, 0]
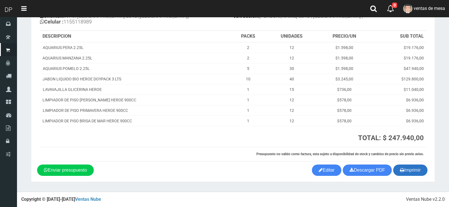
click at [421, 168] on button "Imprimir" at bounding box center [411, 170] width 34 height 11
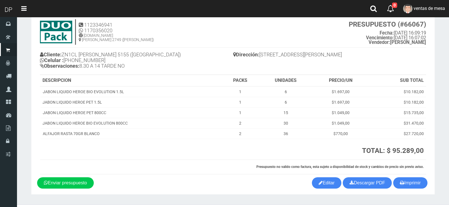
scroll to position [29, 0]
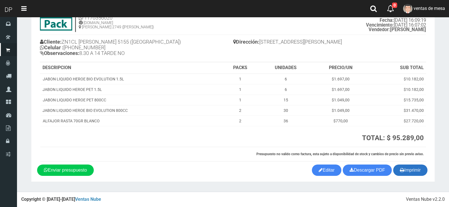
click at [407, 166] on button "Imprimir" at bounding box center [411, 170] width 34 height 11
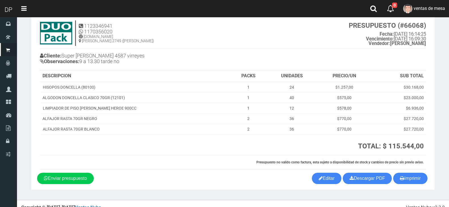
scroll to position [24, 0]
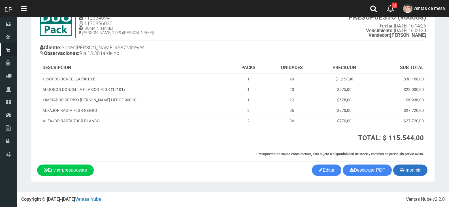
click at [394, 168] on button "Imprimir" at bounding box center [411, 170] width 34 height 11
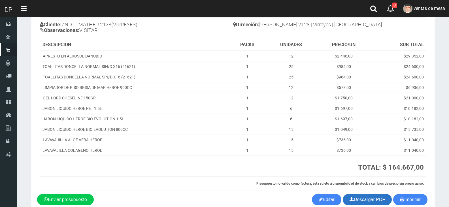
scroll to position [76, 0]
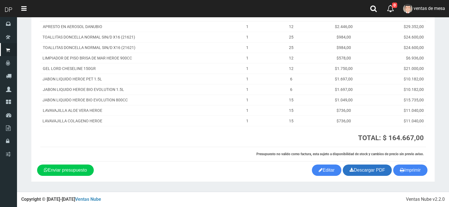
drag, startPoint x: 405, startPoint y: 174, endPoint x: 384, endPoint y: 171, distance: 21.9
click at [405, 174] on button "Imprimir" at bounding box center [411, 170] width 34 height 11
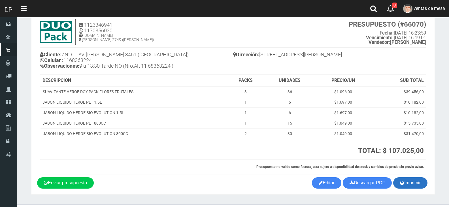
scroll to position [29, 0]
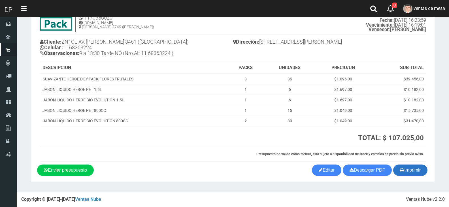
click at [406, 169] on button "Imprimir" at bounding box center [411, 170] width 34 height 11
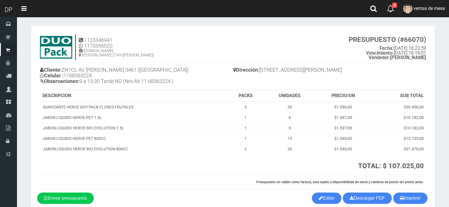
scroll to position [0, 0]
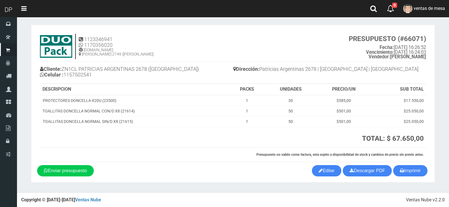
scroll to position [3, 0]
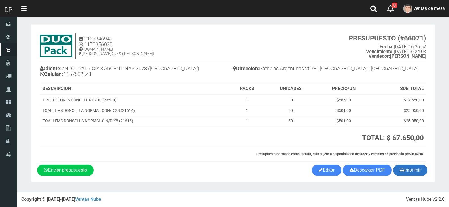
click at [417, 167] on button "Imprimir" at bounding box center [411, 170] width 34 height 11
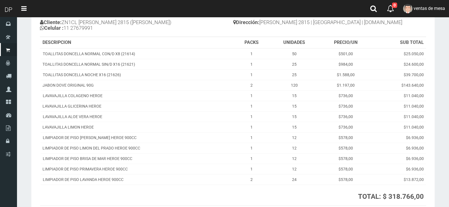
scroll to position [107, 0]
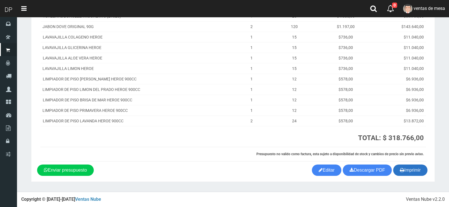
click at [415, 167] on button "Imprimir" at bounding box center [411, 170] width 34 height 11
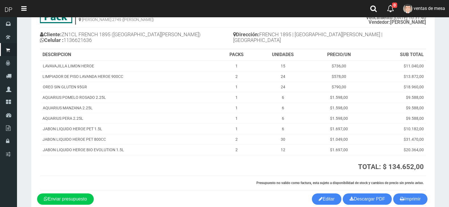
scroll to position [66, 0]
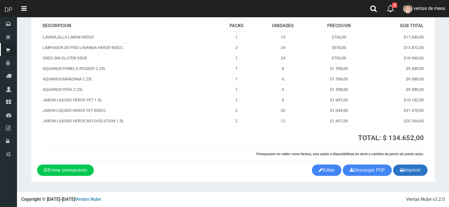
click at [398, 167] on button "Imprimir" at bounding box center [411, 170] width 34 height 11
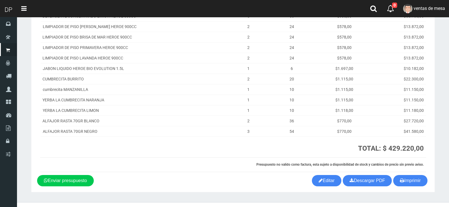
scroll to position [134, 0]
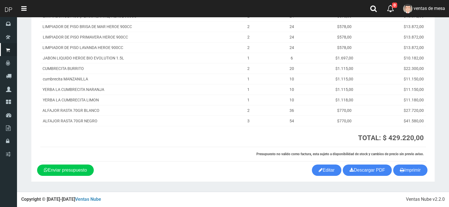
click at [413, 177] on section "1123346941 1170356020 [DOMAIN_NAME] AV ADER 2749 ([PERSON_NAME]) PRESUPUESTO (#…" at bounding box center [233, 37] width 404 height 289
click at [412, 174] on button "Imprimir" at bounding box center [411, 170] width 34 height 11
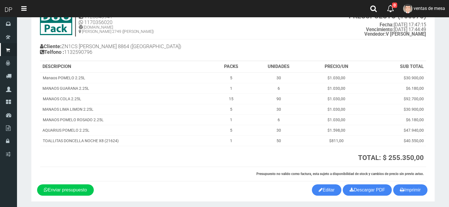
scroll to position [45, 0]
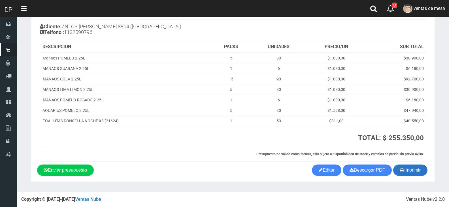
click at [407, 171] on button "Imprimir" at bounding box center [411, 170] width 34 height 11
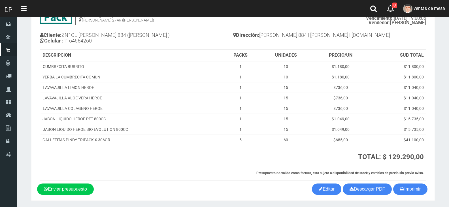
scroll to position [55, 0]
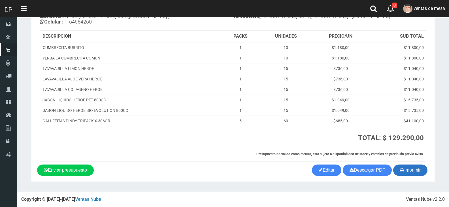
click at [413, 167] on button "Imprimir" at bounding box center [411, 170] width 34 height 11
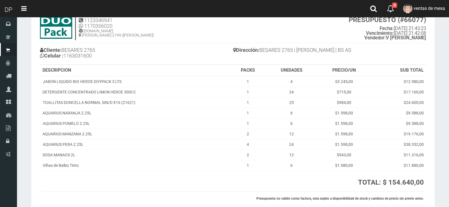
scroll to position [66, 0]
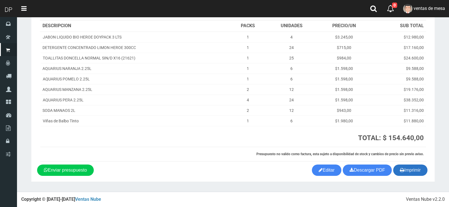
click at [405, 170] on button "Imprimir" at bounding box center [411, 170] width 34 height 11
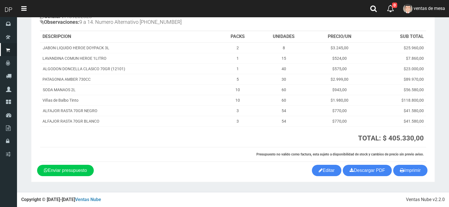
scroll to position [61, 0]
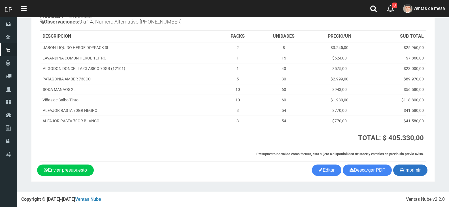
click at [407, 175] on button "Imprimir" at bounding box center [411, 170] width 34 height 11
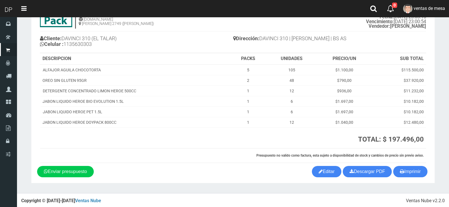
scroll to position [34, 0]
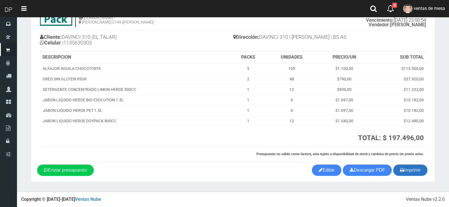
click at [413, 171] on button "Imprimir" at bounding box center [411, 170] width 34 height 11
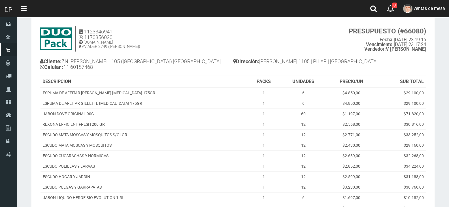
scroll to position [118, 0]
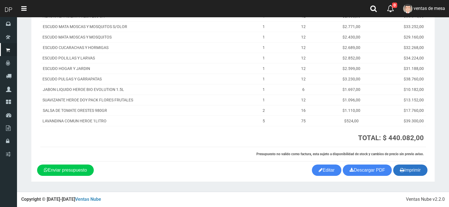
click at [417, 170] on button "Imprimir" at bounding box center [411, 170] width 34 height 11
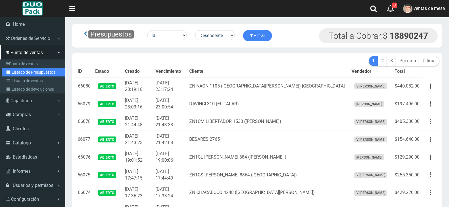
click at [15, 72] on link "Listado de Presupuestos" at bounding box center [33, 72] width 63 height 9
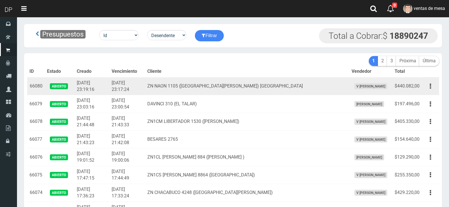
drag, startPoint x: 65, startPoint y: 84, endPoint x: 44, endPoint y: 88, distance: 21.9
click at [65, 84] on span "Abierto" at bounding box center [59, 86] width 18 height 6
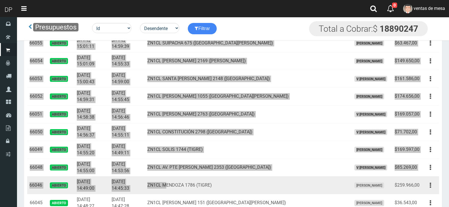
drag, startPoint x: 31, startPoint y: 87, endPoint x: 185, endPoint y: 185, distance: 182.0
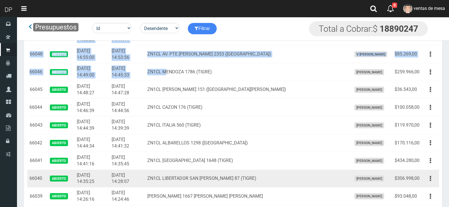
click at [198, 180] on td "ZN1CL LIBERTADOR SAN [PERSON_NAME] 87 (TIGRE)" at bounding box center [247, 179] width 204 height 18
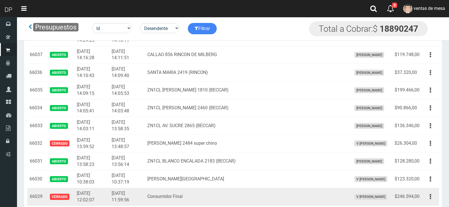
scroll to position [798, 0]
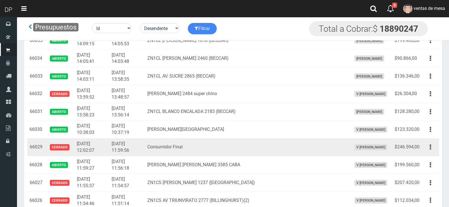
click at [409, 155] on td "$246.594,00" at bounding box center [407, 148] width 29 height 18
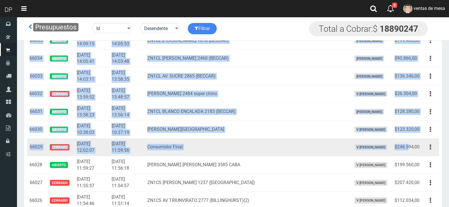
click at [409, 155] on td "$246.594,00" at bounding box center [407, 148] width 29 height 18
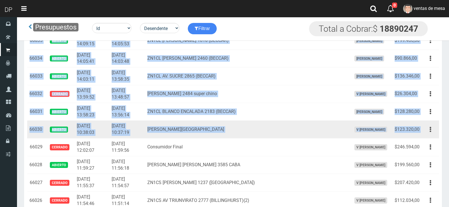
click at [423, 130] on td "Editar Imprimir Eliminar" at bounding box center [430, 130] width 17 height 18
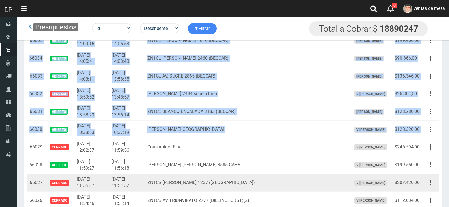
copy tbody "66080 Abierto 2025-09-01 23:19:16 2025-09-01 23:17:24 ZN NAON 1105 (Barrio San …"
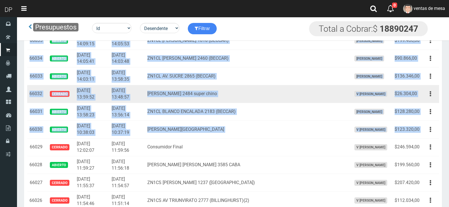
click at [229, 97] on td "[PERSON_NAME] 2484 super chino" at bounding box center [247, 94] width 204 height 18
click at [214, 99] on td "[PERSON_NAME] 2484 super chino" at bounding box center [247, 94] width 204 height 18
